Goal: Task Accomplishment & Management: Manage account settings

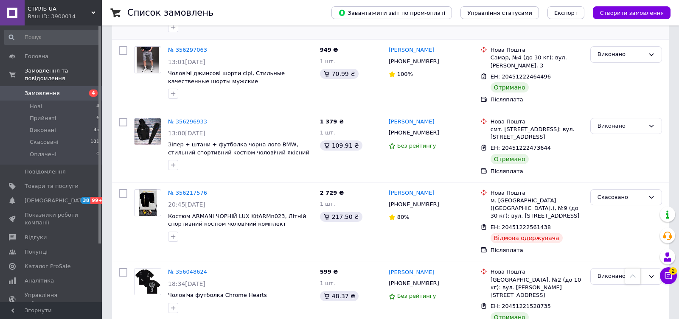
scroll to position [1274, 0]
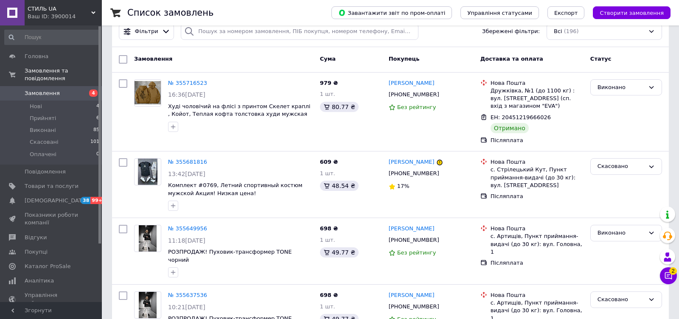
scroll to position [62, 0]
click at [76, 19] on div "Ваш ID: 3900014" at bounding box center [65, 17] width 74 height 8
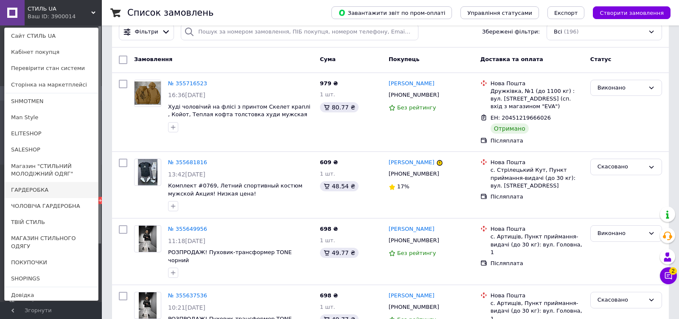
click at [68, 195] on link "ГАРДЕРОБКА" at bounding box center [51, 190] width 93 height 16
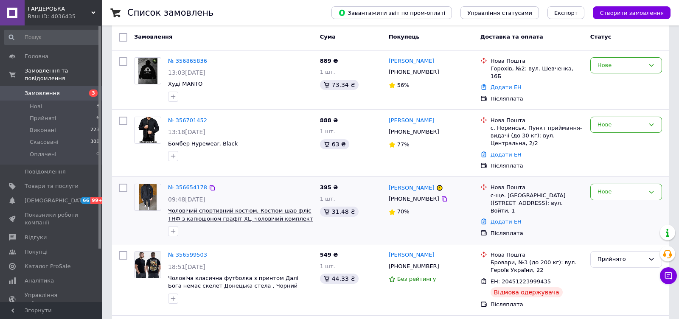
scroll to position [83, 0]
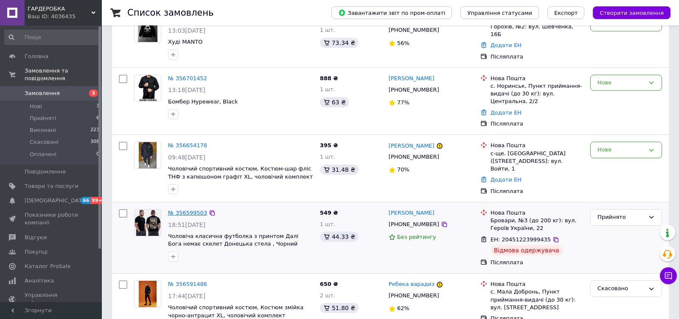
click at [201, 210] on link "№ 356599503" at bounding box center [187, 213] width 39 height 6
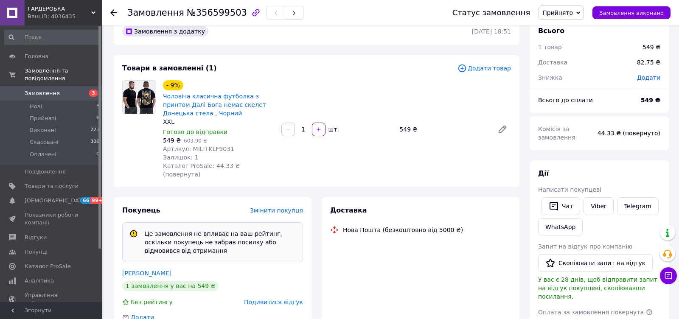
scroll to position [55, 0]
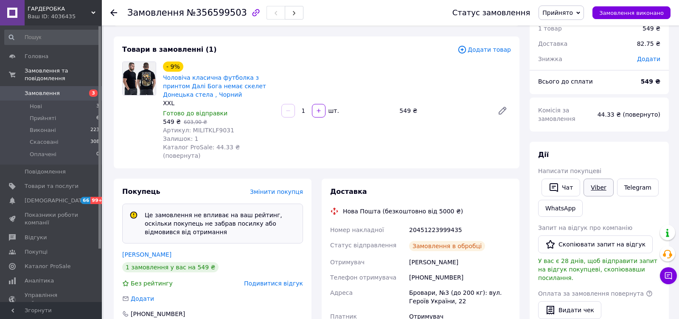
click at [603, 194] on link "Viber" at bounding box center [599, 188] width 30 height 18
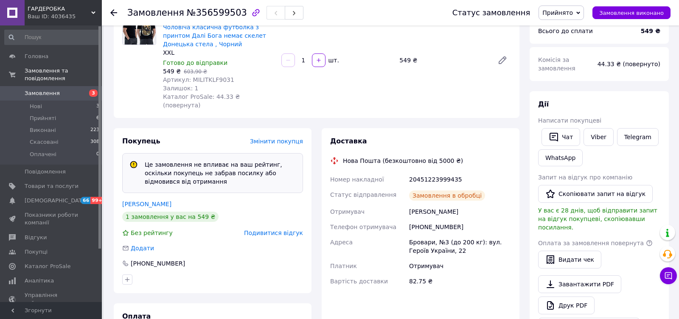
scroll to position [107, 0]
click at [597, 141] on link "Viber" at bounding box center [599, 136] width 30 height 18
click at [203, 76] on span "Артикул: MILITKLF9031" at bounding box center [198, 79] width 71 height 7
copy span "MILITKLF9031"
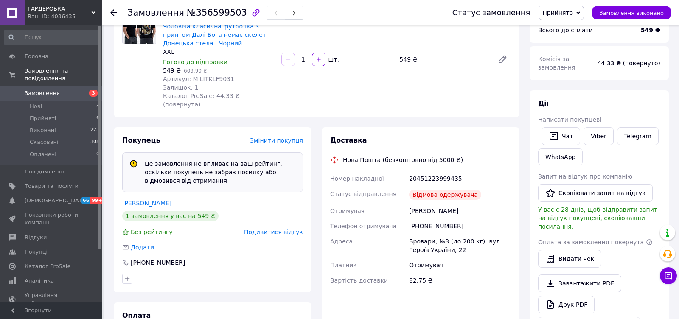
click at [424, 219] on div "+380671912103" at bounding box center [460, 226] width 105 height 15
copy div "380671912103"
click at [203, 76] on span "Артикул: MILITKLF9031" at bounding box center [198, 79] width 71 height 7
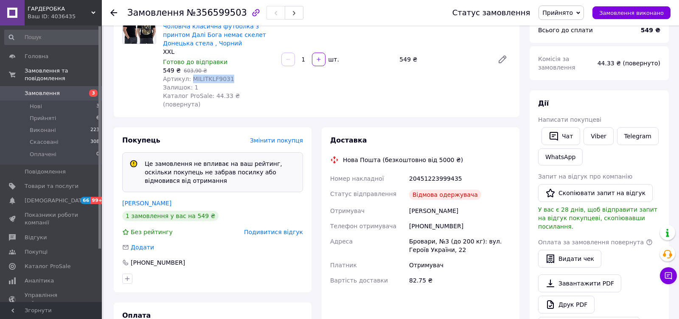
copy span "MILITKLF9031"
click at [224, 82] on div "Артикул: MILITKLF9031" at bounding box center [219, 79] width 112 height 8
click at [223, 82] on div "Артикул: MILITKLF9031" at bounding box center [219, 79] width 112 height 8
click at [223, 80] on span "Артикул: MILITKLF9031" at bounding box center [198, 79] width 71 height 7
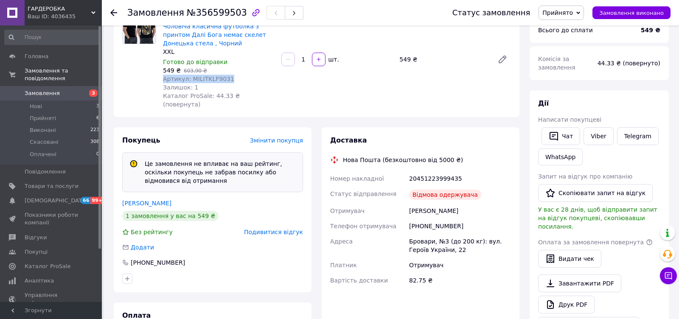
click at [223, 79] on span "Артикул: MILITKLF9031" at bounding box center [198, 79] width 71 height 7
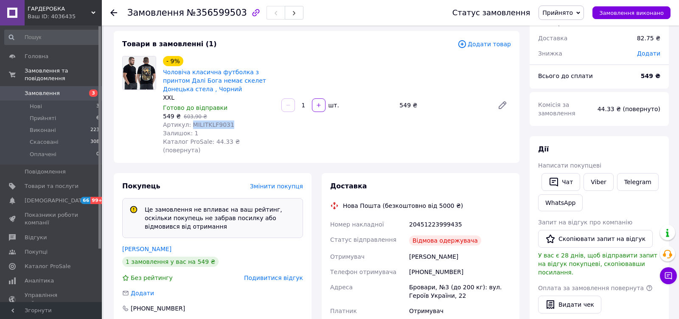
scroll to position [51, 0]
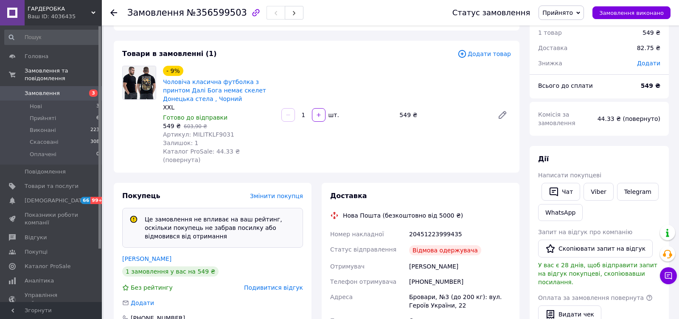
click at [459, 276] on div "+380671912103" at bounding box center [460, 281] width 105 height 15
click at [450, 274] on div "+380671912103" at bounding box center [460, 281] width 105 height 15
copy div "380671912103"
click at [450, 274] on div "+380671912103" at bounding box center [460, 281] width 105 height 15
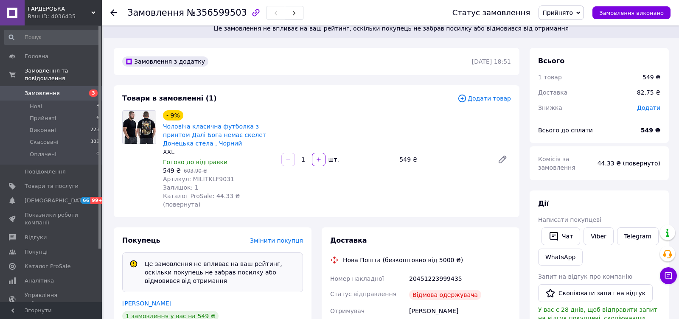
scroll to position [0, 0]
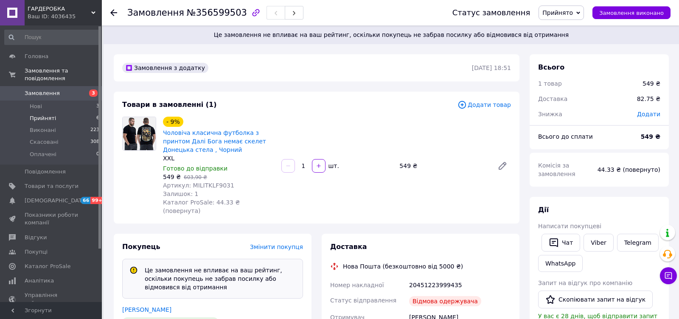
click at [57, 113] on li "Прийняті 6" at bounding box center [52, 119] width 104 height 12
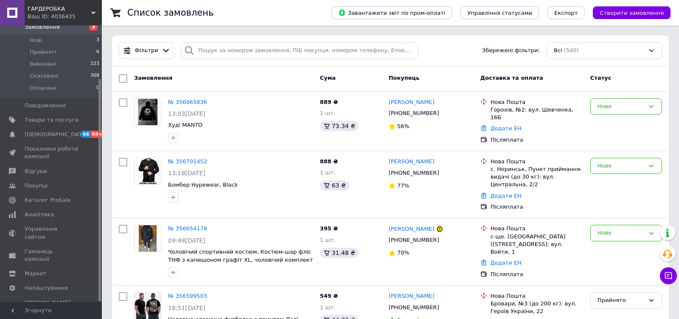
drag, startPoint x: 250, startPoint y: 103, endPoint x: 215, endPoint y: 89, distance: 37.0
click at [223, 92] on div "№ 356865836 13:03, 12.08.2025 Худі MANTO 889 ₴ 1 шт. 73.34 ₴ Веніамін Кузьмич +…" at bounding box center [390, 121] width 557 height 59
drag, startPoint x: 253, startPoint y: 111, endPoint x: 194, endPoint y: 107, distance: 58.8
click at [195, 107] on div "№ 356865836 13:03, 12.08.2025 Худі MANTO" at bounding box center [241, 120] width 152 height 51
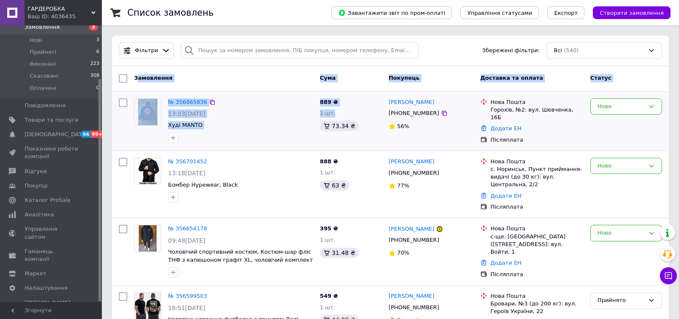
drag, startPoint x: 142, startPoint y: 77, endPoint x: 318, endPoint y: 127, distance: 182.9
click at [279, 128] on span "Худі MANTO" at bounding box center [240, 125] width 145 height 8
drag, startPoint x: 279, startPoint y: 128, endPoint x: 202, endPoint y: 88, distance: 86.0
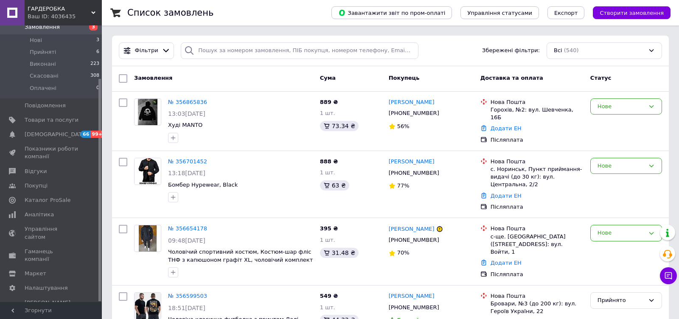
click at [179, 73] on div "Замовлення" at bounding box center [224, 78] width 186 height 15
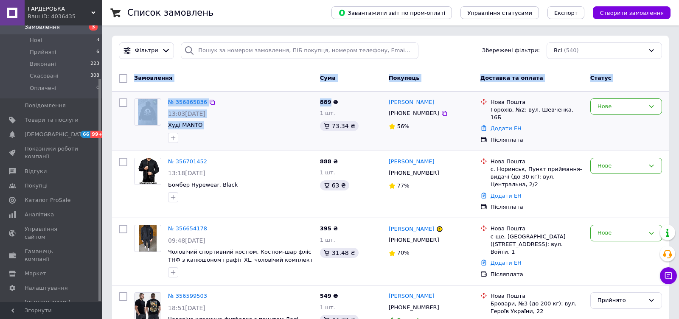
drag, startPoint x: 179, startPoint y: 73, endPoint x: 251, endPoint y: 133, distance: 93.7
click at [251, 133] on div at bounding box center [240, 138] width 149 height 14
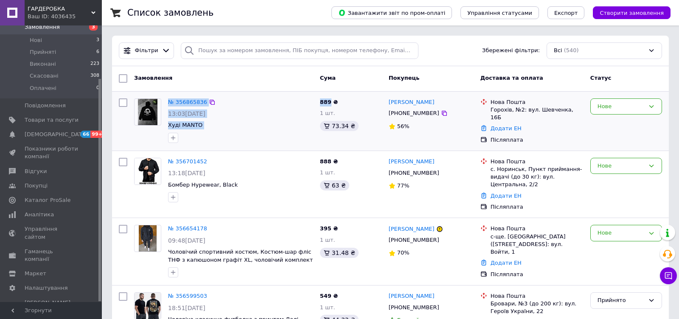
drag, startPoint x: 251, startPoint y: 133, endPoint x: 177, endPoint y: 96, distance: 82.6
click at [177, 96] on div "№ 356865836 13:03, 12.08.2025 Худі MANTO" at bounding box center [241, 120] width 152 height 51
drag, startPoint x: 177, startPoint y: 93, endPoint x: 186, endPoint y: 112, distance: 21.1
click at [186, 112] on div "№ 356865836 13:03, 12.08.2025 Худі MANTO 889 ₴ 1 шт. 73.34 ₴ Веніамін Кузьмич +…" at bounding box center [390, 121] width 557 height 59
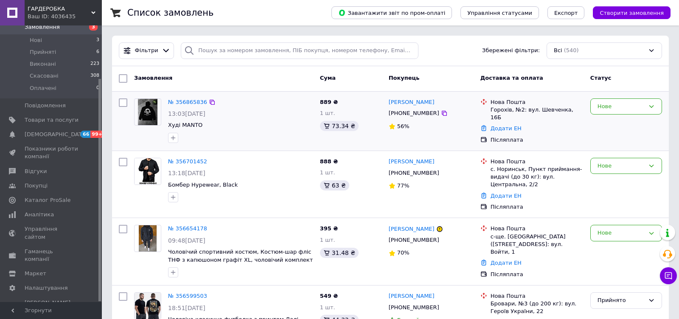
click at [197, 113] on span "13:03, 12.08.2025" at bounding box center [186, 113] width 37 height 7
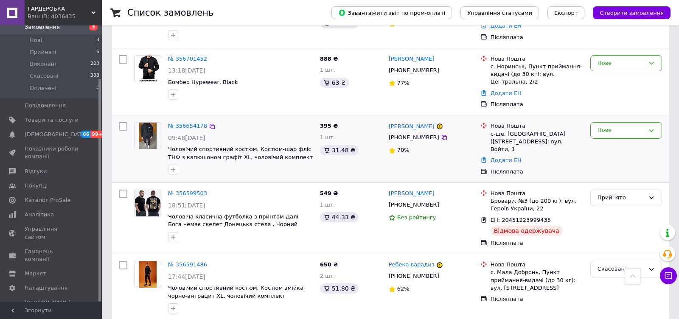
scroll to position [96, 0]
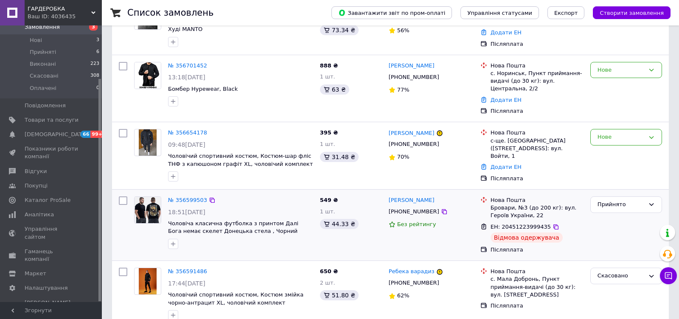
click at [180, 193] on div "№ 356599503 18:51, 10.08.2025 Чоловіча класична футболка з принтом Далі Бога не…" at bounding box center [241, 222] width 152 height 59
click at [179, 199] on link "№ 356599503" at bounding box center [187, 200] width 39 height 6
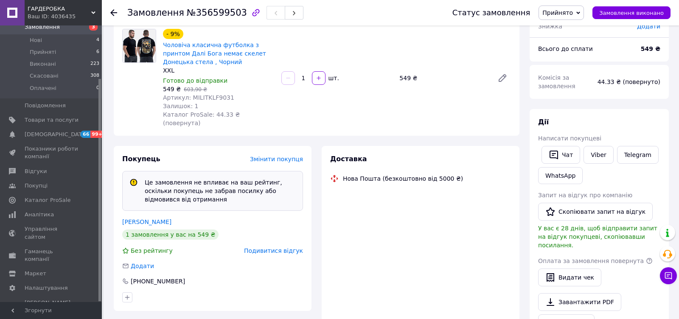
scroll to position [96, 0]
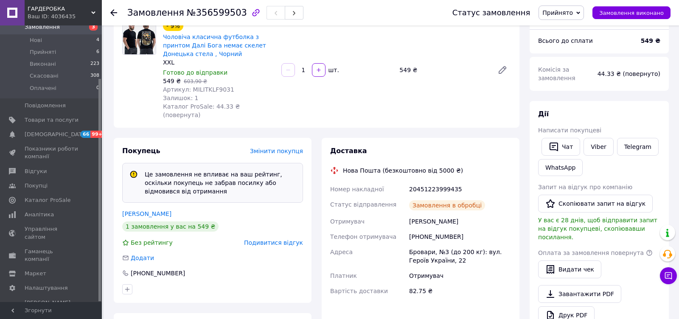
click at [426, 229] on div "+380671912103" at bounding box center [460, 236] width 105 height 15
click at [422, 230] on div "+380671912103" at bounding box center [460, 236] width 105 height 15
copy div "380671912103"
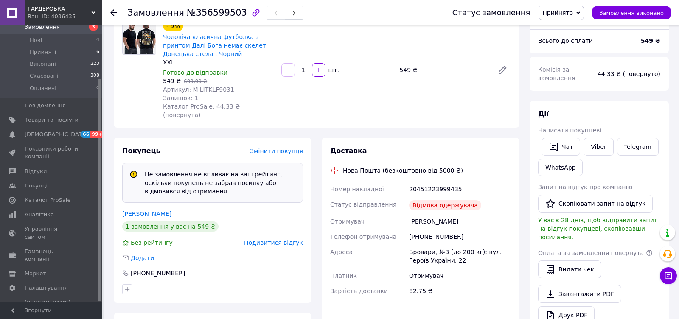
click at [420, 245] on div "Бровари, №3 (до 200 кг): вул. Героїв України, 22" at bounding box center [460, 257] width 105 height 24
copy div "Бровари"
click at [65, 42] on li "Нові 4" at bounding box center [52, 40] width 104 height 12
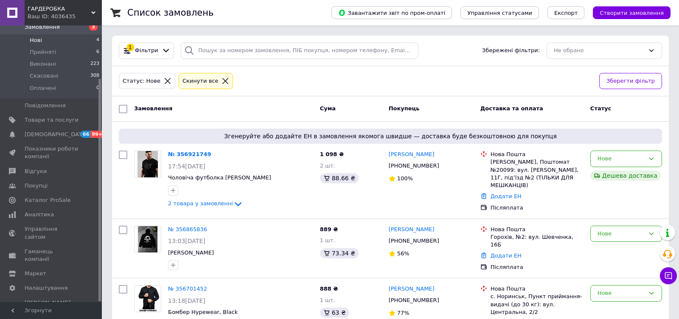
click at [76, 39] on li "Нові 4" at bounding box center [52, 40] width 104 height 12
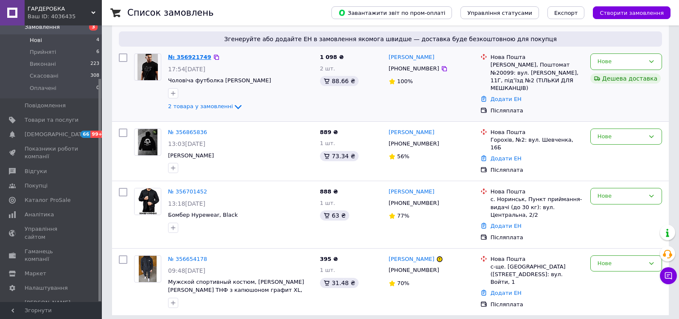
click at [187, 57] on link "№ 356921749" at bounding box center [189, 57] width 43 height 6
click at [612, 260] on div "Нове" at bounding box center [621, 263] width 47 height 9
click at [608, 304] on li "Скасовано" at bounding box center [626, 312] width 71 height 16
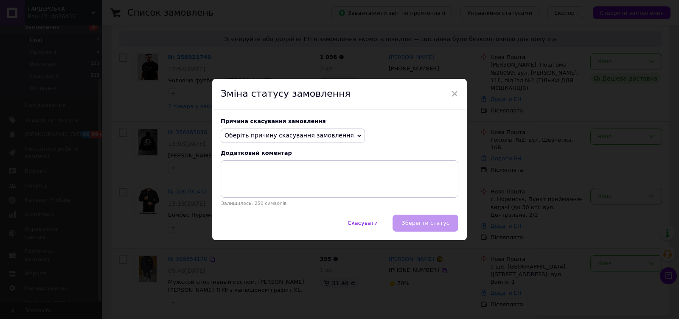
click at [256, 132] on span "Оберіть причину скасування замовлення" at bounding box center [293, 136] width 144 height 14
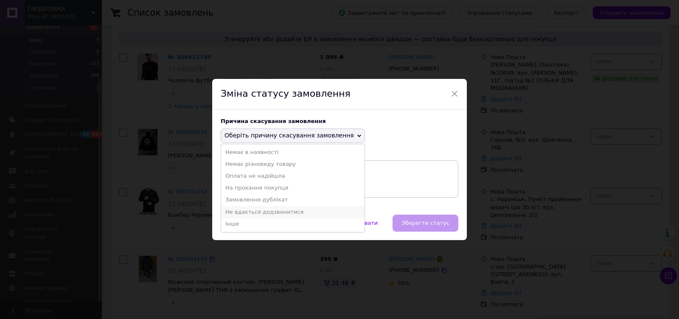
click at [262, 211] on li "Не вдається додзвонитися" at bounding box center [293, 212] width 144 height 12
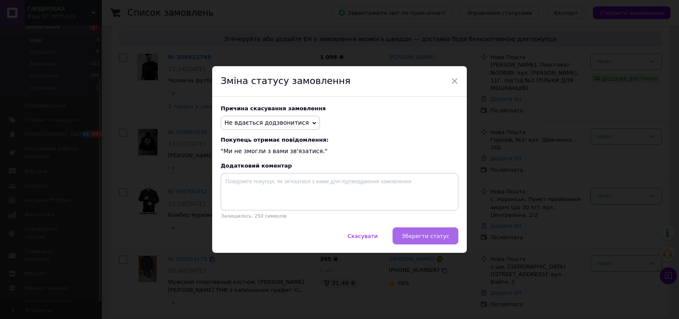
click at [439, 237] on span "Зберегти статус" at bounding box center [426, 236] width 48 height 6
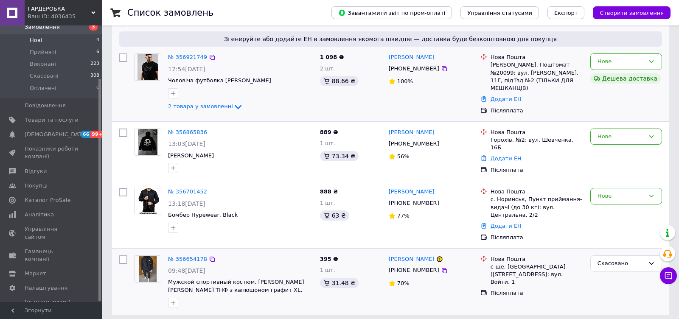
scroll to position [92, 0]
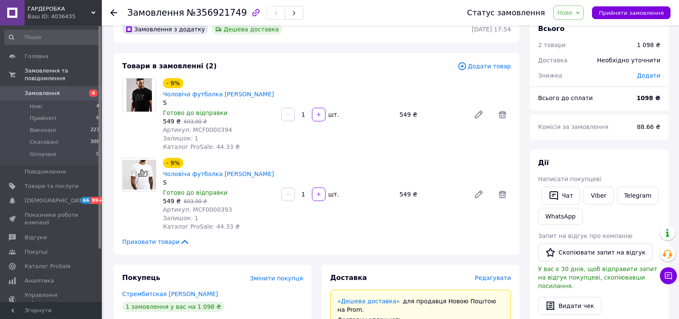
scroll to position [7, 0]
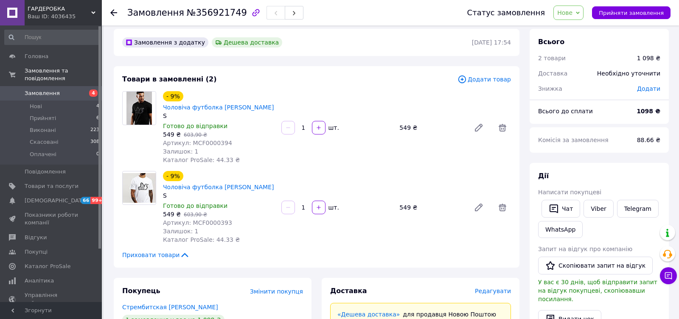
click at [616, 208] on div "Telegram" at bounding box center [638, 208] width 45 height 21
click at [600, 208] on link "Viber" at bounding box center [599, 209] width 30 height 18
click at [93, 105] on li "Нові 4" at bounding box center [52, 107] width 104 height 12
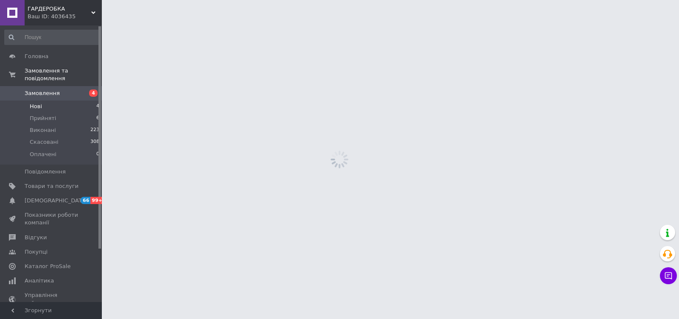
click at [93, 105] on li "Нові 4" at bounding box center [52, 107] width 104 height 12
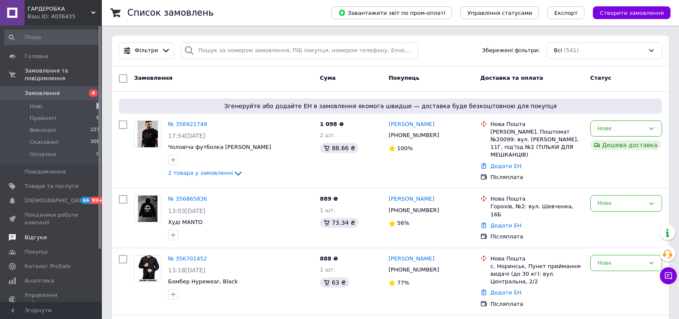
click at [47, 241] on span "Відгуки" at bounding box center [52, 238] width 54 height 8
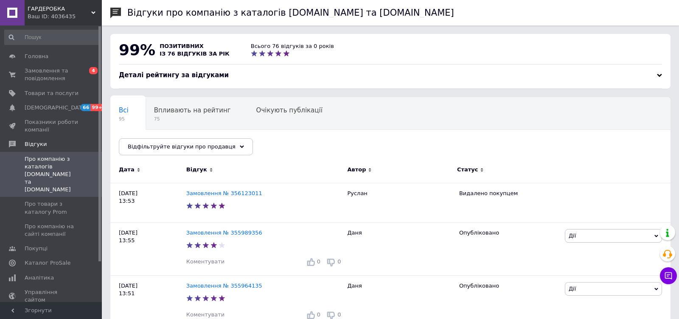
click at [38, 20] on div "Ваш ID: 4036435" at bounding box center [65, 17] width 74 height 8
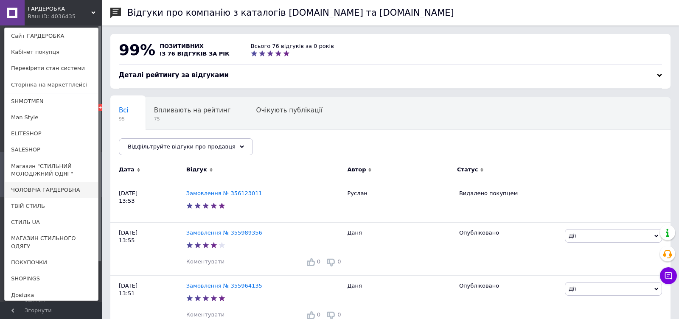
click at [38, 190] on link "ЧОЛОВІЧА ГАРДЕРОБНА" at bounding box center [51, 190] width 93 height 16
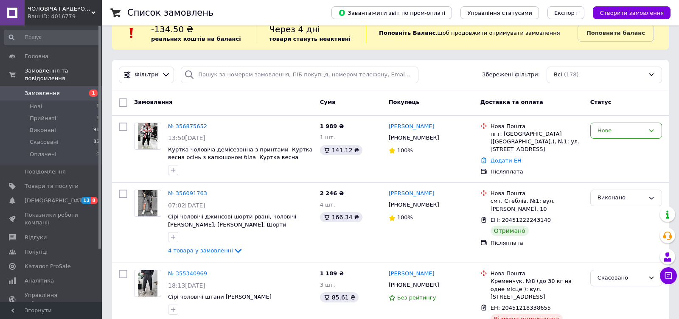
scroll to position [39, 0]
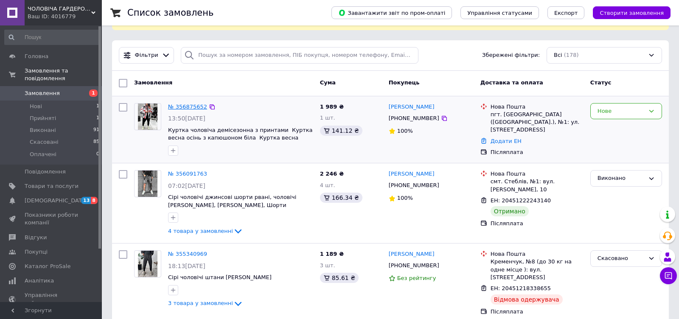
click at [174, 106] on link "№ 356875652" at bounding box center [187, 107] width 39 height 6
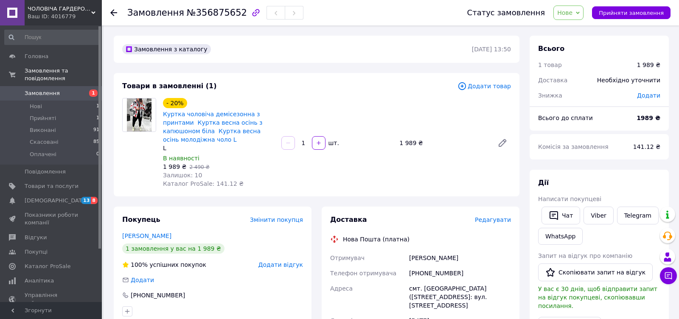
click at [423, 273] on div "+380984335495" at bounding box center [460, 273] width 105 height 15
click at [424, 273] on div "+380984335495" at bounding box center [460, 273] width 105 height 15
copy div "380984335495"
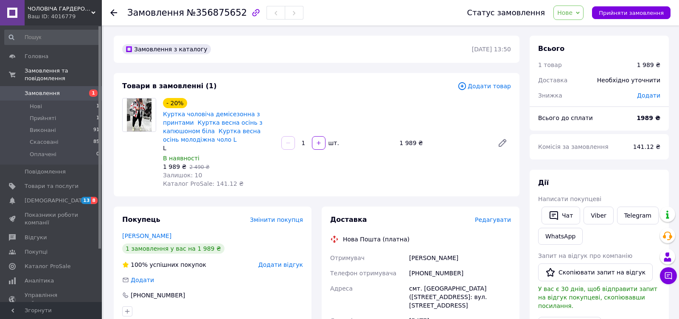
click at [453, 293] on div "смт. Сахновщина (Харківська обл.), №1: вул. Південновокзальна, 3" at bounding box center [460, 297] width 105 height 32
click at [450, 285] on div "смт. Сахновщина (Харківська обл.), №1: вул. Південновокзальна, 3" at bounding box center [460, 297] width 105 height 32
copy div "Сахновщина"
click at [573, 17] on span "Нове" at bounding box center [569, 13] width 30 height 14
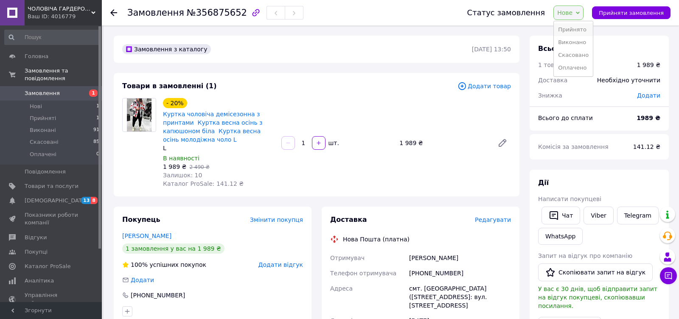
click at [573, 29] on li "Прийнято" at bounding box center [573, 29] width 39 height 13
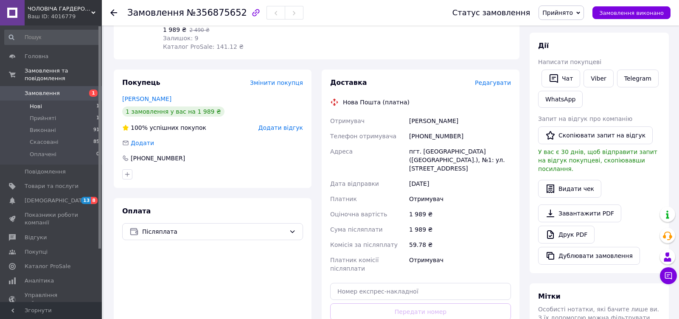
click at [64, 101] on li "Нові 1" at bounding box center [52, 107] width 104 height 12
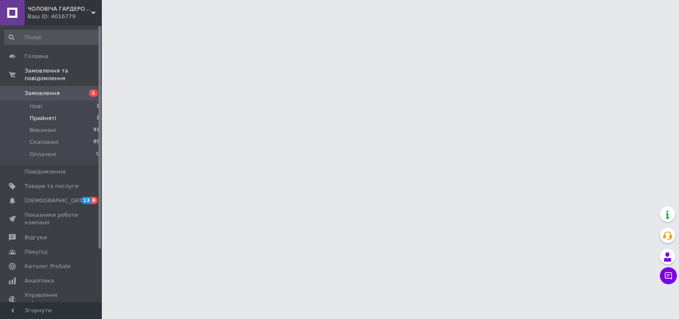
click at [56, 117] on li "Прийняті 1" at bounding box center [52, 119] width 104 height 12
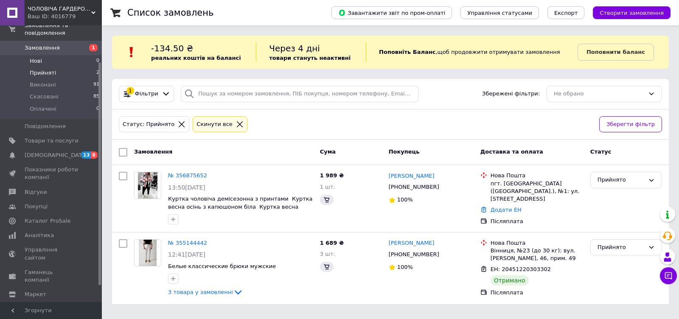
scroll to position [53, 0]
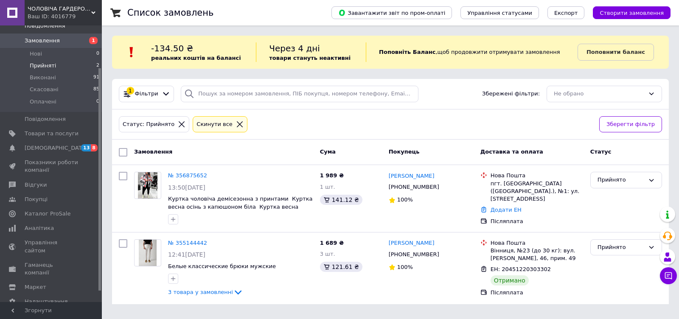
click at [54, 13] on div "Ваш ID: 4016779" at bounding box center [65, 17] width 74 height 8
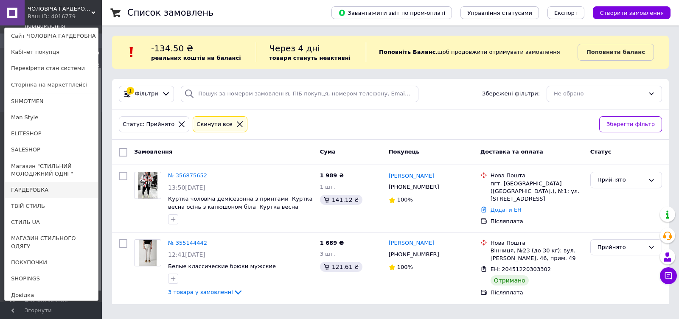
click at [39, 189] on link "ГАРДЕРОБКА" at bounding box center [51, 190] width 93 height 16
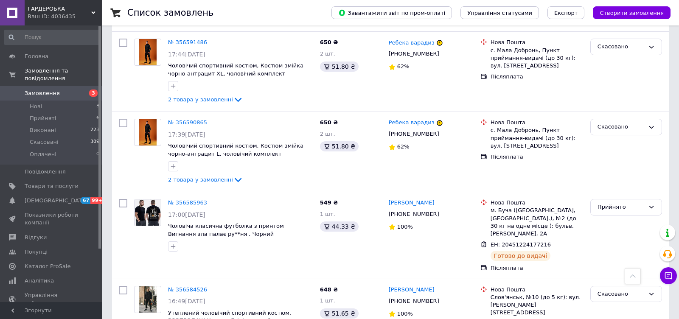
scroll to position [437, 0]
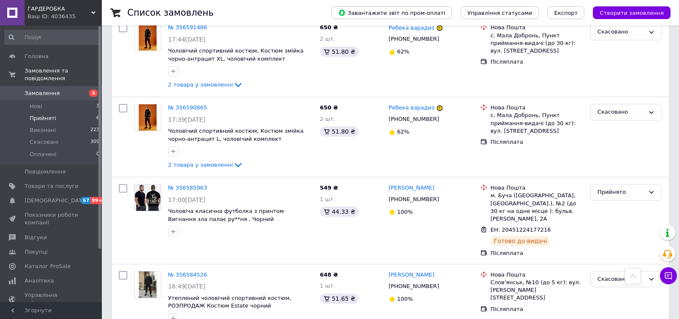
click at [37, 122] on span "Прийняті" at bounding box center [43, 119] width 26 height 8
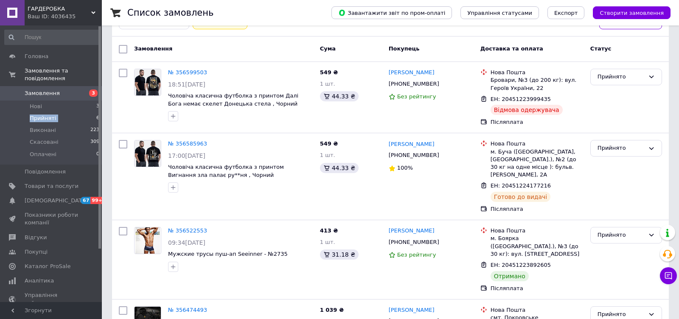
scroll to position [177, 0]
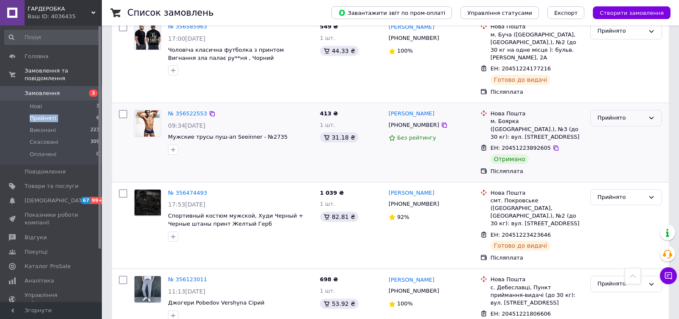
click at [610, 118] on div "Прийнято" at bounding box center [621, 118] width 47 height 9
click at [608, 129] on li "Виконано" at bounding box center [626, 136] width 71 height 16
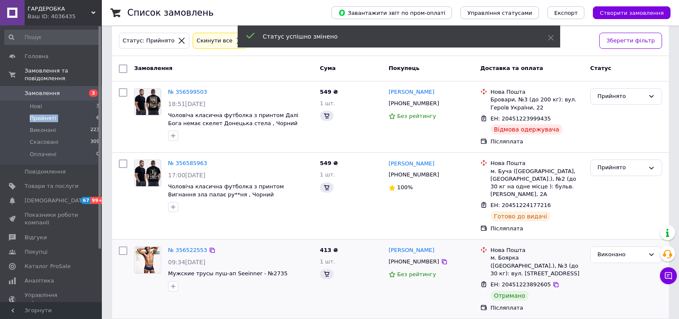
scroll to position [50, 0]
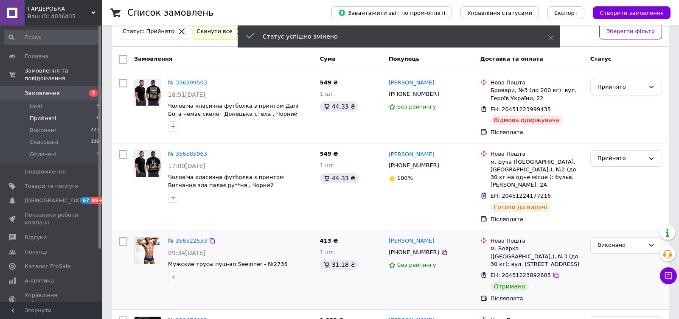
click at [27, 116] on li "Прийняті 6" at bounding box center [52, 119] width 104 height 12
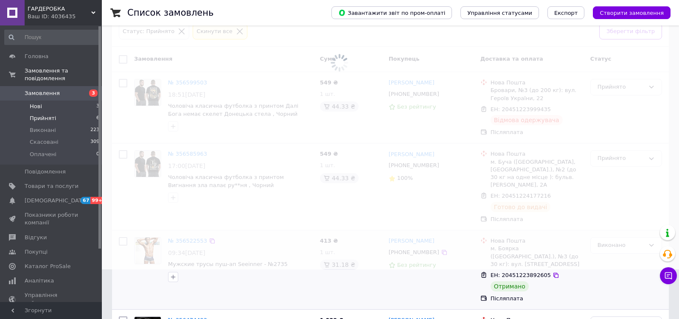
click at [27, 102] on li "Нові 3" at bounding box center [52, 107] width 104 height 12
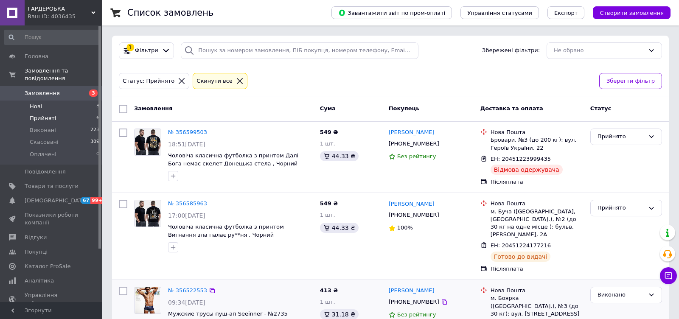
click at [13, 104] on li "Нові 3" at bounding box center [52, 107] width 104 height 12
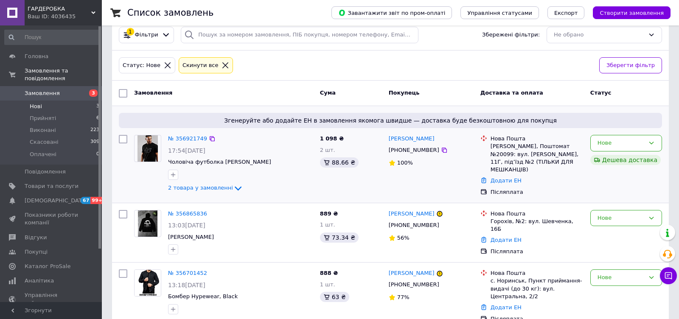
scroll to position [31, 0]
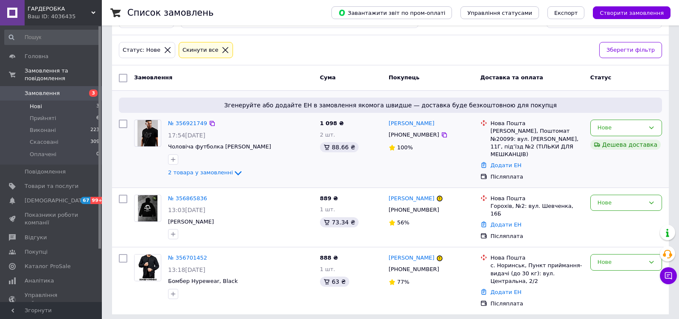
click at [198, 126] on div "№ 356921749" at bounding box center [187, 124] width 41 height 10
click at [195, 125] on div "№ 356921749" at bounding box center [187, 124] width 41 height 10
click at [192, 120] on link "№ 356921749" at bounding box center [187, 123] width 39 height 6
click at [172, 195] on link "№ 356865836" at bounding box center [187, 198] width 39 height 6
click at [178, 257] on div "№ 356701452" at bounding box center [187, 259] width 41 height 10
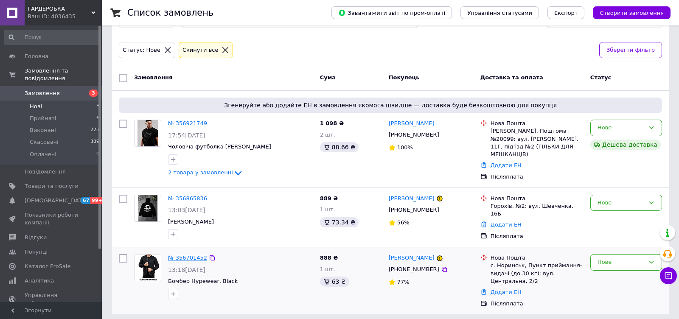
click at [178, 255] on link "№ 356701452" at bounding box center [187, 258] width 39 height 6
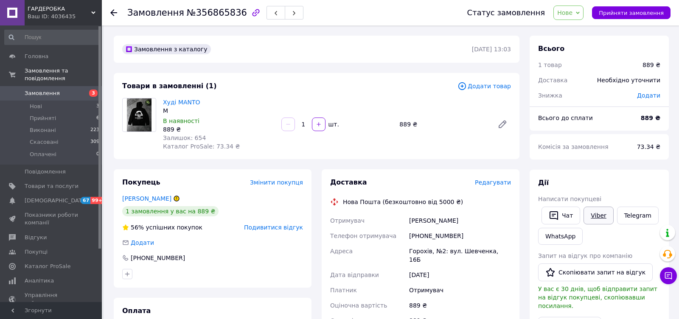
click at [595, 222] on link "Viber" at bounding box center [599, 216] width 30 height 18
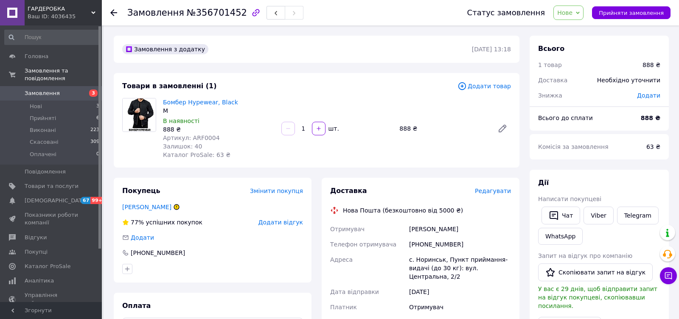
click at [599, 228] on div "Чат Viber Telegram WhatsApp" at bounding box center [600, 226] width 126 height 42
click at [599, 217] on link "Viber" at bounding box center [599, 216] width 30 height 18
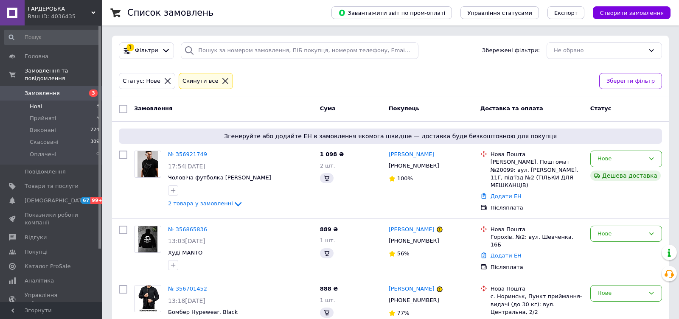
scroll to position [31, 0]
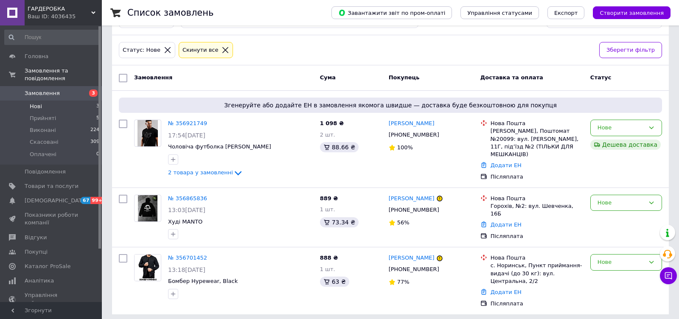
click at [48, 19] on div "Ваш ID: 4036435" at bounding box center [65, 17] width 74 height 8
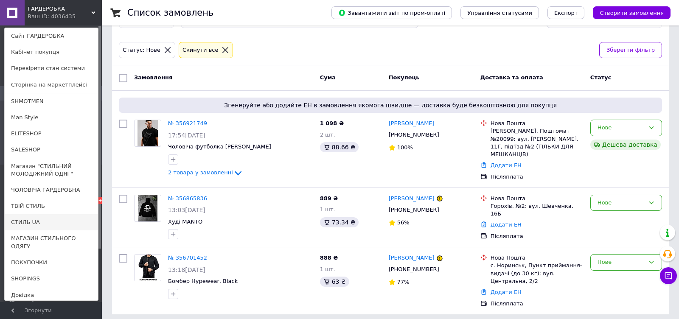
click at [33, 225] on link "СТИЛЬ UA" at bounding box center [51, 222] width 93 height 16
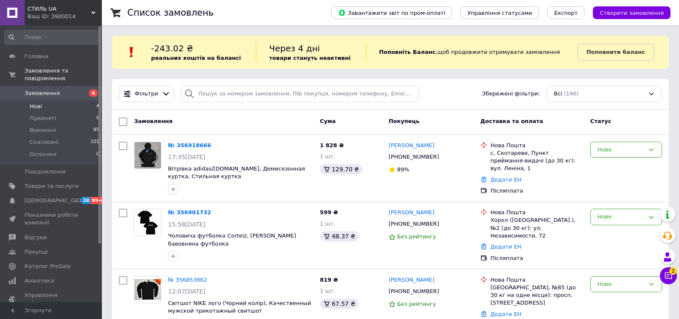
click at [55, 104] on li "Нові 4" at bounding box center [52, 107] width 104 height 12
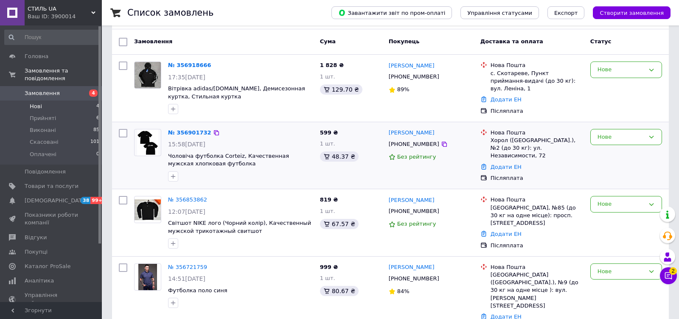
scroll to position [110, 0]
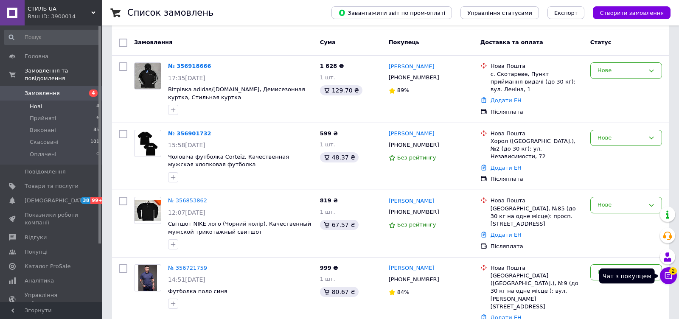
click at [667, 276] on icon at bounding box center [668, 276] width 7 height 7
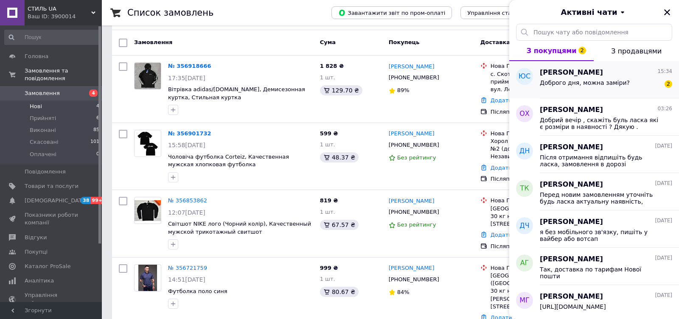
click at [630, 78] on div "Доброго дня, можна заміри? 2" at bounding box center [606, 85] width 132 height 14
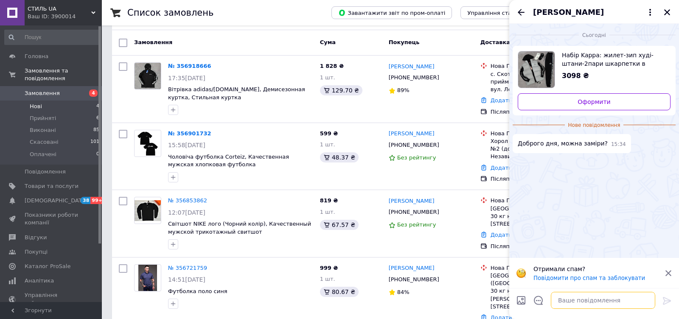
click at [572, 298] on textarea at bounding box center [603, 300] width 104 height 17
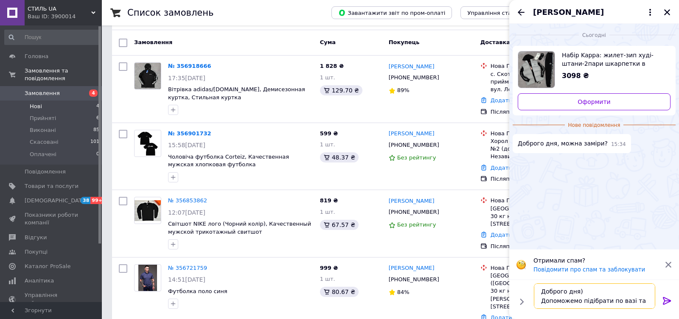
scroll to position [5, 0]
type textarea "Доброго дня) Допоможемо підібрати по вазі та росту"
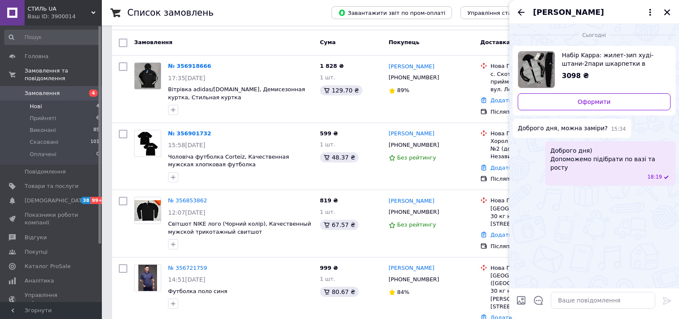
click at [668, 3] on div "[PERSON_NAME]" at bounding box center [595, 12] width 170 height 24
click at [663, 12] on button "Закрити" at bounding box center [667, 12] width 10 height 10
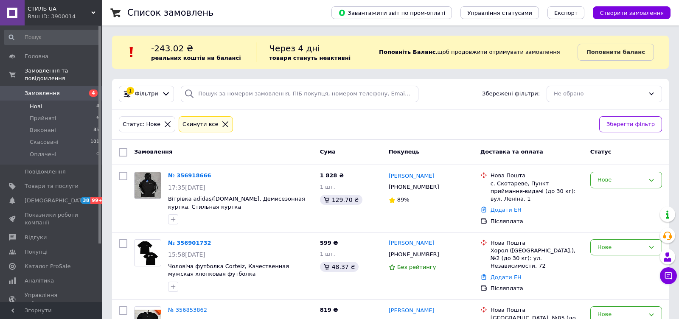
scroll to position [53, 0]
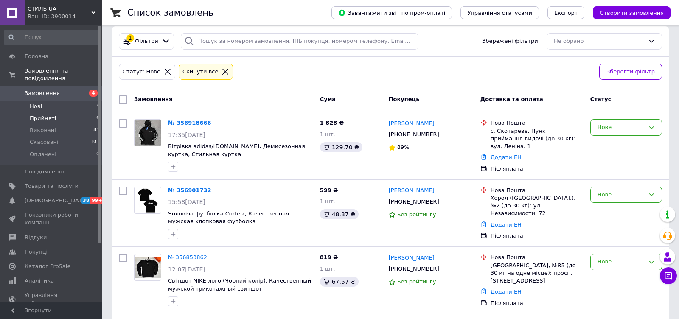
click at [59, 119] on li "Прийняті 6" at bounding box center [52, 119] width 104 height 12
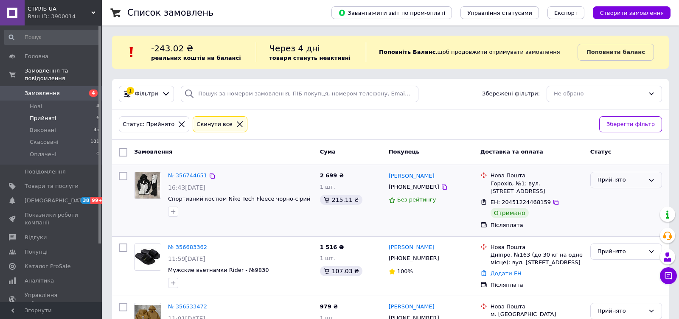
click at [603, 181] on div "Прийнято" at bounding box center [621, 180] width 47 height 9
click at [604, 196] on li "Виконано" at bounding box center [626, 198] width 71 height 16
click at [187, 172] on link "№ 356744651" at bounding box center [187, 175] width 39 height 6
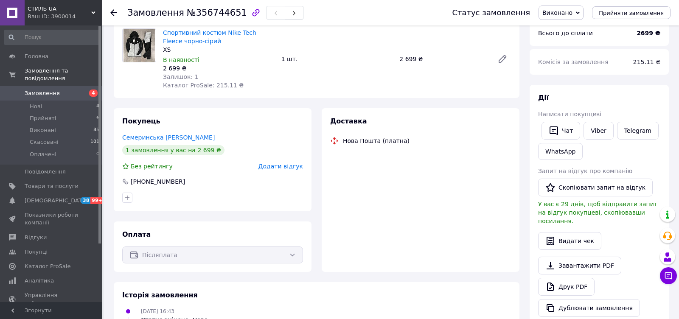
scroll to position [73, 0]
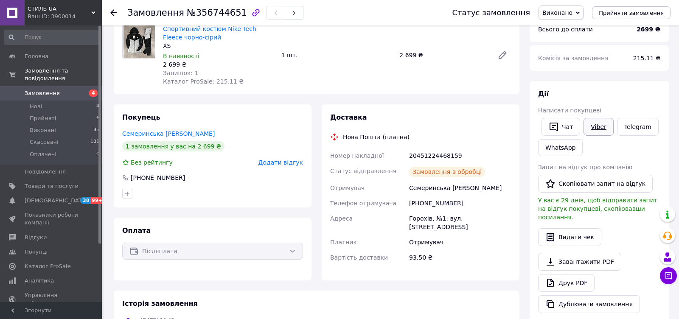
click at [599, 131] on link "Viber" at bounding box center [599, 127] width 30 height 18
click at [584, 182] on button "Скопіювати запит на відгук" at bounding box center [595, 184] width 115 height 18
click at [279, 163] on span "Додати відгук" at bounding box center [281, 162] width 45 height 7
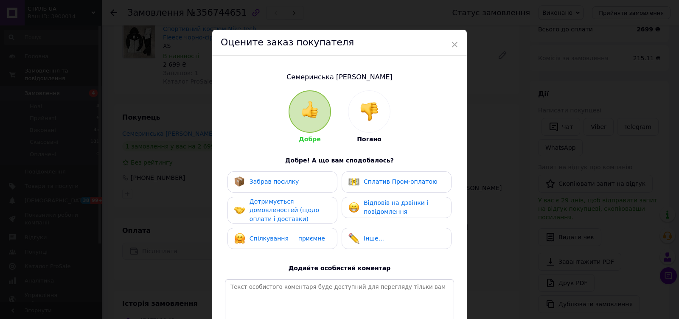
click at [271, 194] on div "Забрав посилку Сплатив Пром-оплатою Дотримується домовленостей (щодо оплати і д…" at bounding box center [339, 213] width 229 height 82
click at [271, 211] on span "Дотримується домовленостей (щодо оплати і доставки)" at bounding box center [285, 210] width 70 height 24
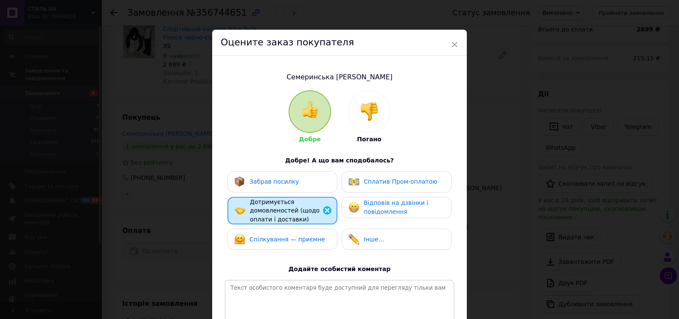
click at [271, 226] on div "Забрав посилку Сплатив Пром-оплатою Дотримується домовленостей (щодо оплати і д…" at bounding box center [339, 213] width 229 height 83
click at [271, 193] on div "Забрав посилку Сплатив Пром-оплатою Дотримується домовленостей (щодо оплати і д…" at bounding box center [339, 213] width 229 height 83
click at [309, 190] on div "Забрав посилку" at bounding box center [283, 182] width 110 height 21
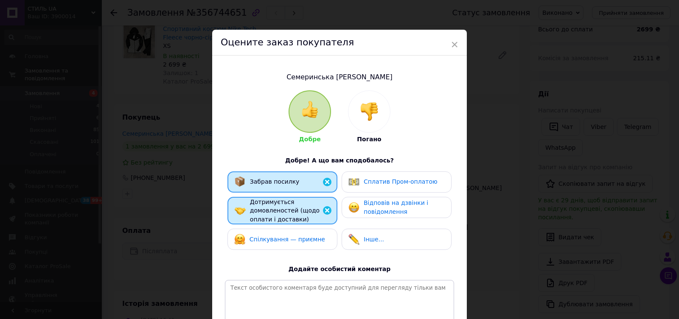
drag, startPoint x: 383, startPoint y: 208, endPoint x: 378, endPoint y: 209, distance: 5.5
click at [383, 208] on span "Відповів на дзвінки і повідомлення" at bounding box center [396, 208] width 65 height 16
click at [283, 247] on div "Спілкування — приємне" at bounding box center [283, 239] width 110 height 21
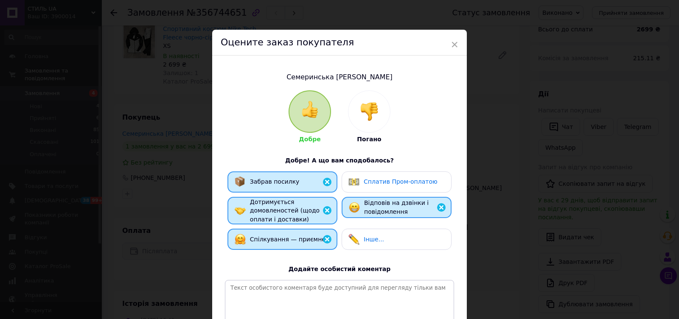
scroll to position [93, 0]
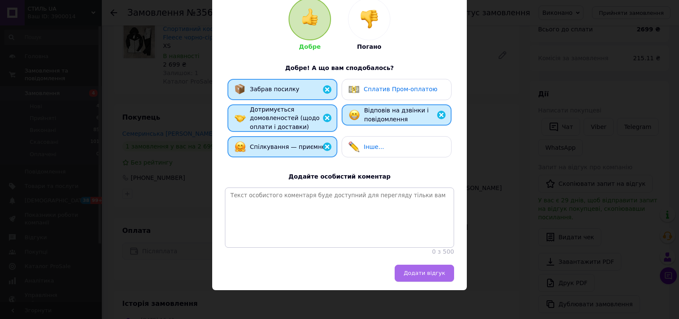
click at [428, 267] on button "Додати відгук" at bounding box center [424, 273] width 59 height 17
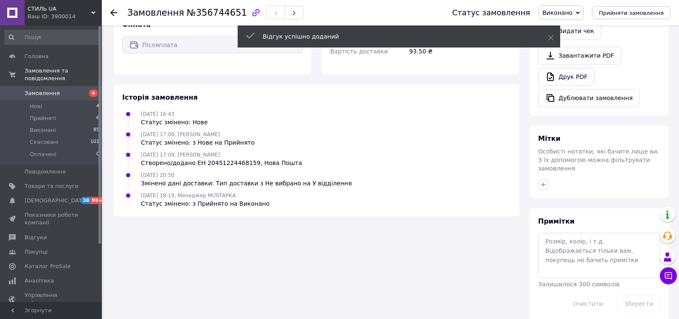
scroll to position [0, 0]
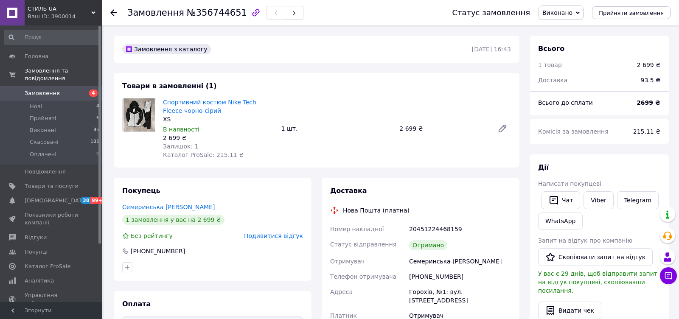
click at [51, 100] on link "Замовлення 4" at bounding box center [52, 93] width 104 height 14
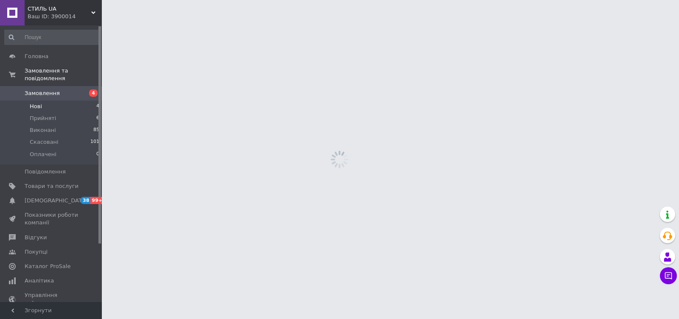
click at [48, 104] on li "Нові 4" at bounding box center [52, 107] width 104 height 12
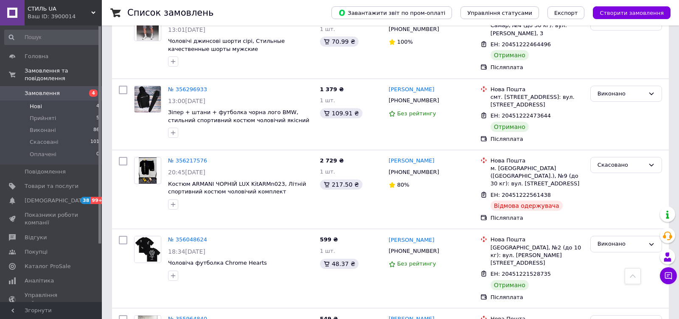
click at [75, 101] on li "Нові 4" at bounding box center [52, 107] width 104 height 12
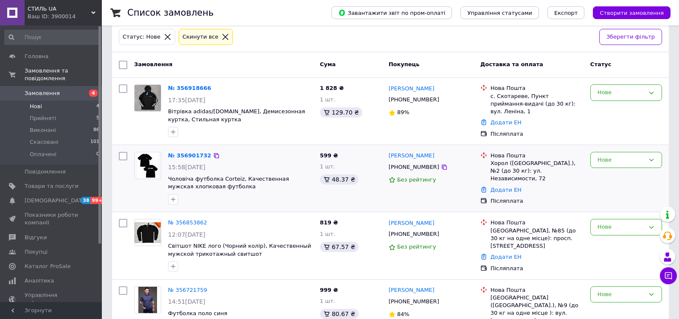
scroll to position [53, 0]
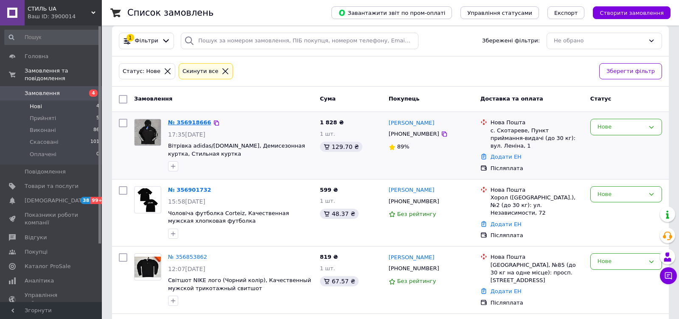
click at [202, 119] on link "№ 356918666" at bounding box center [189, 122] width 43 height 6
click at [190, 187] on link "№ 356901732" at bounding box center [189, 190] width 43 height 6
click at [177, 254] on link "№ 356853862" at bounding box center [187, 257] width 39 height 6
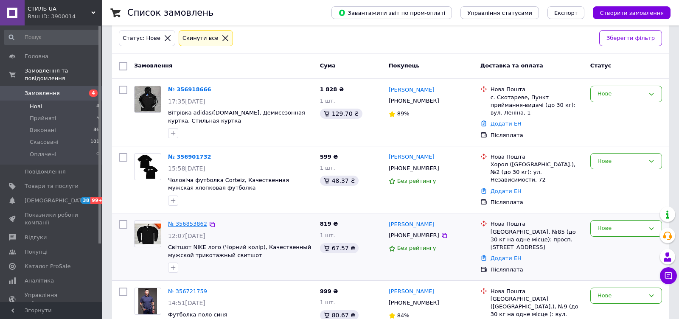
scroll to position [121, 0]
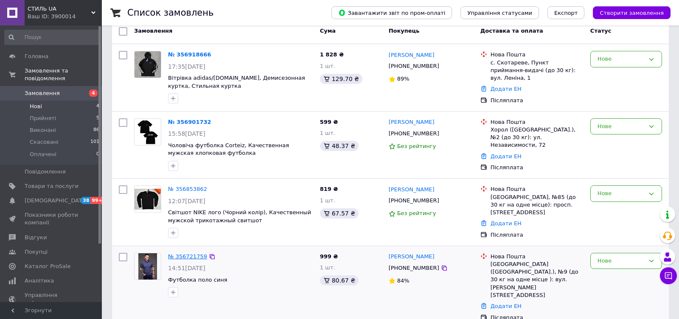
click at [183, 254] on link "№ 356721759" at bounding box center [187, 257] width 39 height 6
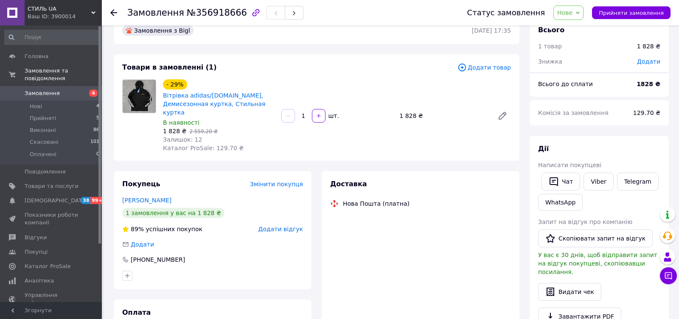
scroll to position [38, 0]
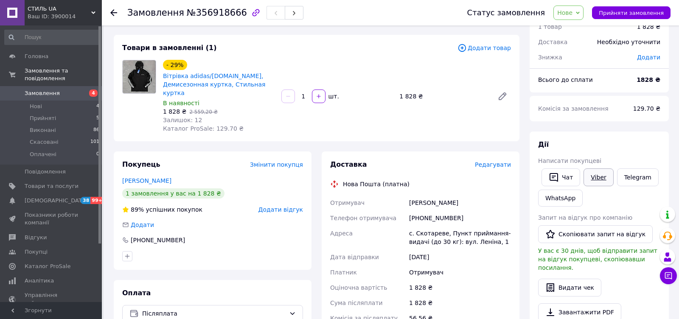
click at [592, 180] on link "Viber" at bounding box center [599, 178] width 30 height 18
click at [73, 107] on li "Нові 4" at bounding box center [52, 107] width 104 height 12
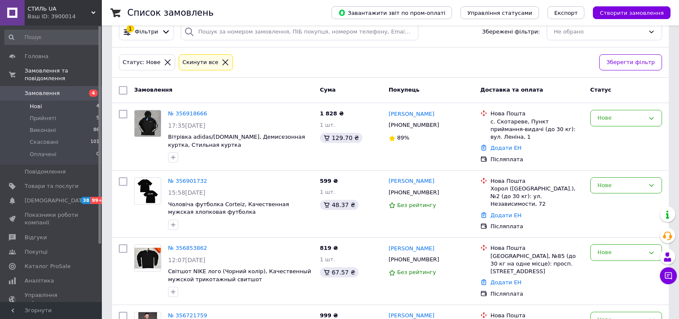
scroll to position [121, 0]
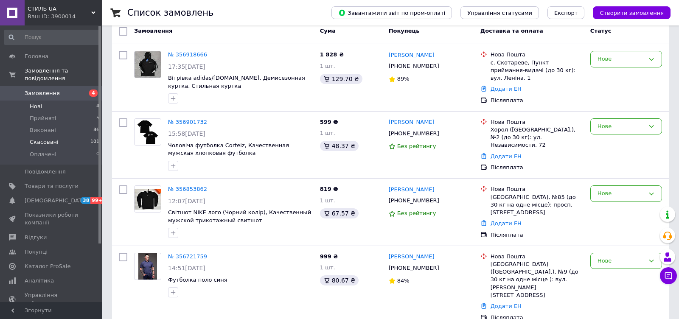
click at [41, 141] on span "Скасовані" at bounding box center [44, 142] width 29 height 8
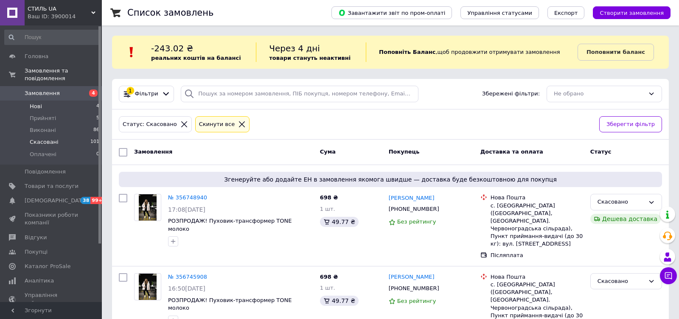
click at [96, 109] on span "4" at bounding box center [97, 107] width 3 height 8
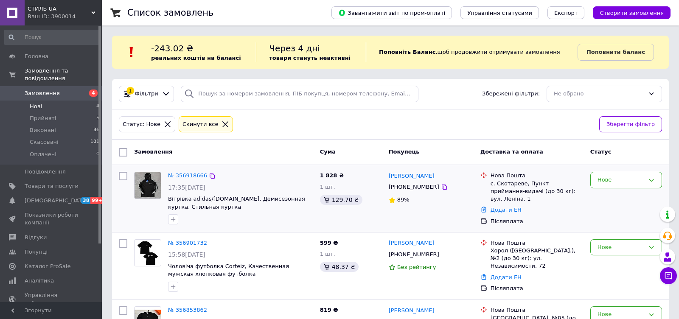
click at [191, 169] on div "№ 356918666 17:35, 12.08.2025 Вітрівка adidas/c.p.company, Демисезонная куртка,…" at bounding box center [241, 198] width 152 height 59
click at [188, 172] on link "№ 356918666" at bounding box center [187, 175] width 39 height 6
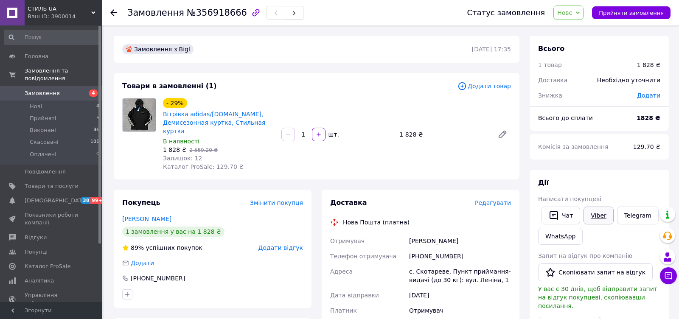
click at [596, 219] on link "Viber" at bounding box center [599, 216] width 30 height 18
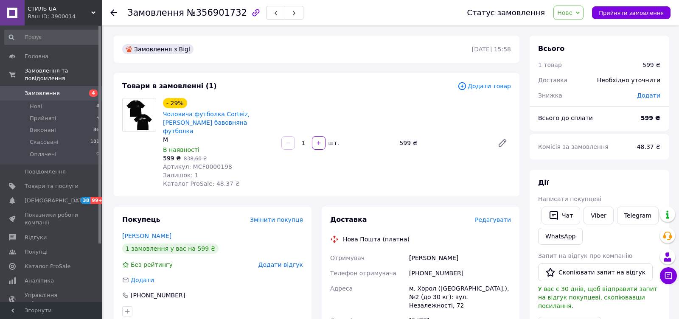
click at [598, 226] on div "Чат Viber Telegram WhatsApp" at bounding box center [600, 226] width 126 height 42
click at [598, 223] on link "Viber" at bounding box center [599, 216] width 30 height 18
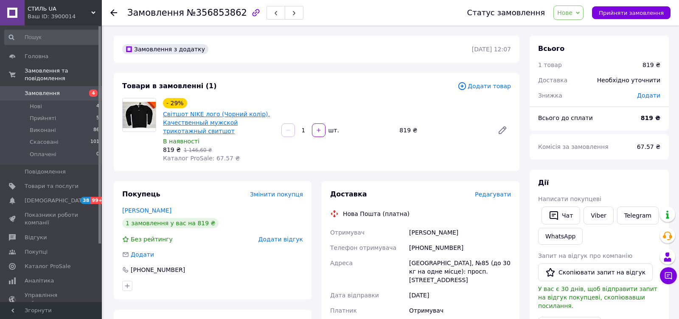
click at [248, 115] on link "Світшот NIKE лого (Чорний колір), Качественный мужской трикотажный свитшот" at bounding box center [216, 123] width 107 height 24
